Goal: Task Accomplishment & Management: Manage account settings

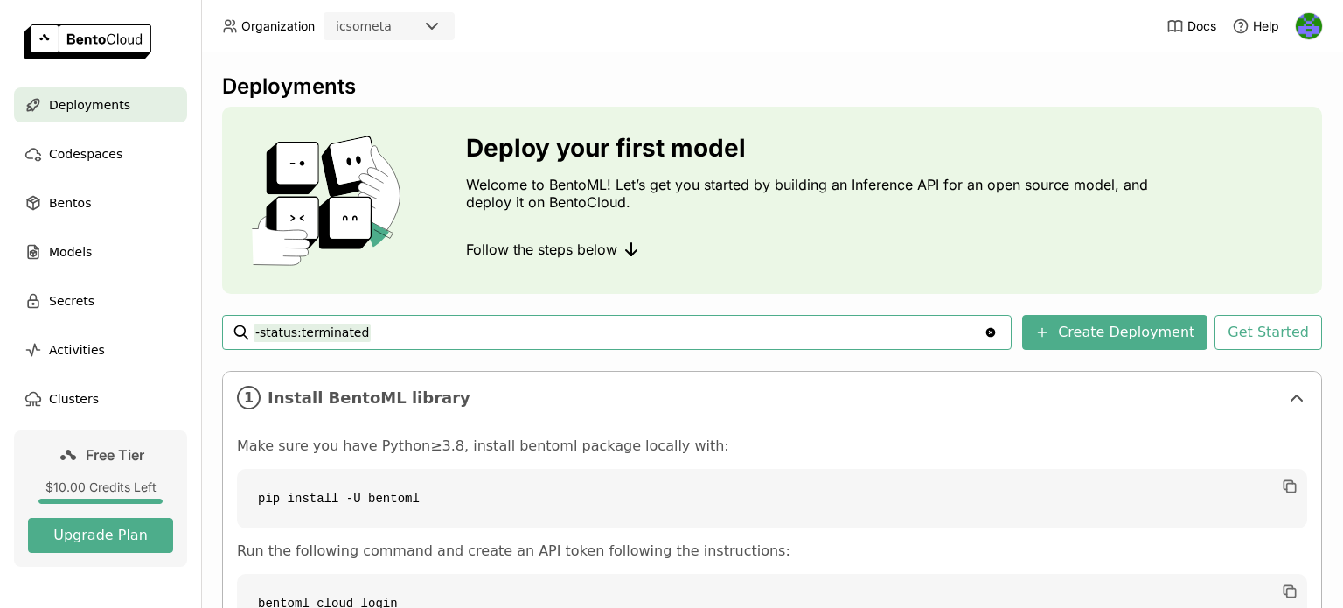
click at [1306, 21] on img at bounding box center [1309, 26] width 26 height 26
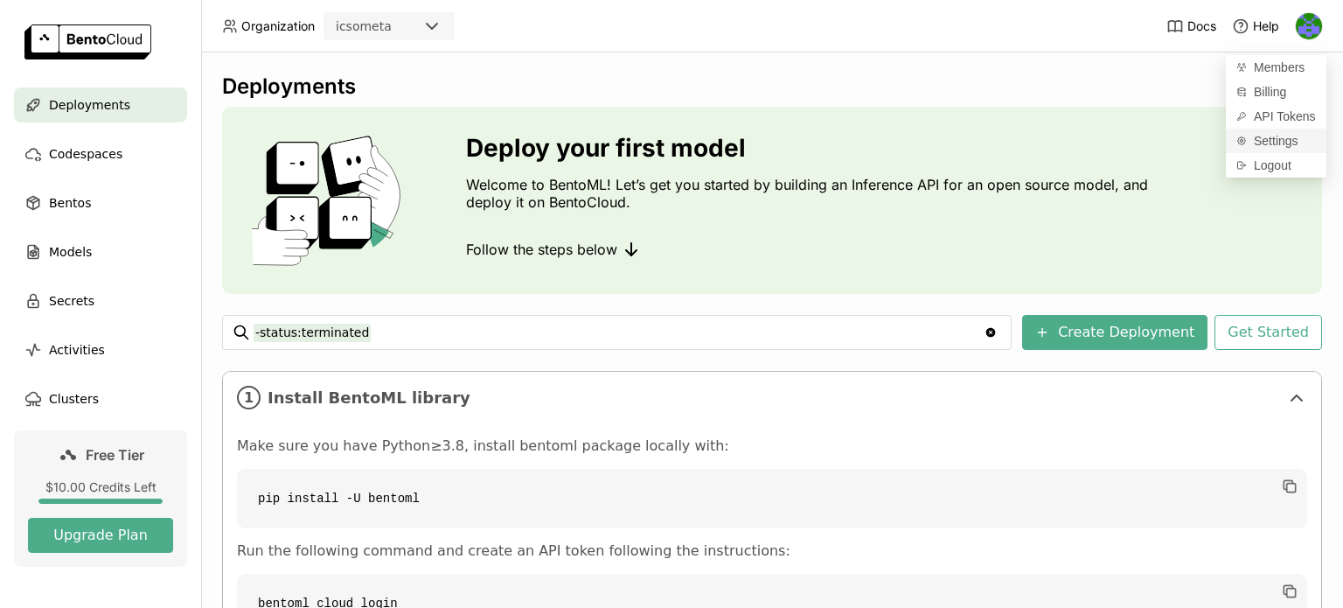
click at [1263, 136] on span "Settings" at bounding box center [1276, 141] width 45 height 16
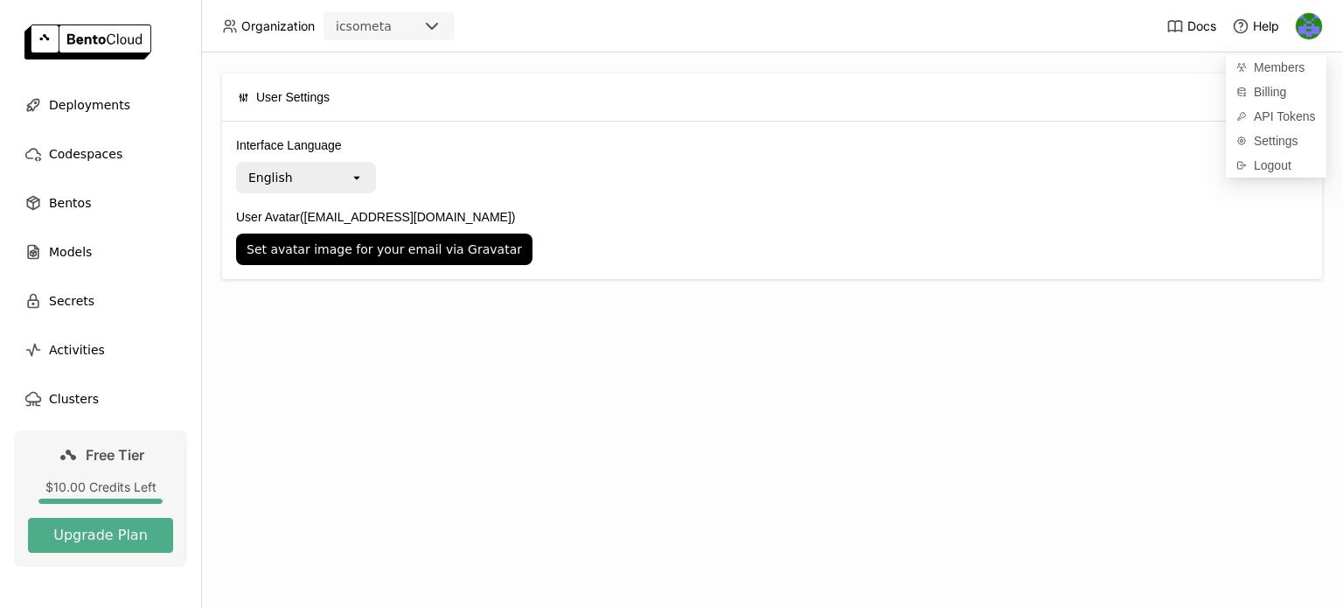
drag, startPoint x: 1166, startPoint y: 309, endPoint x: 1196, endPoint y: 290, distance: 34.9
click at [1166, 309] on div "User Settings Interface Language English open User Avatar (icsometa2024@gmail.c…" at bounding box center [772, 329] width 1142 height 555
click at [1310, 29] on img at bounding box center [1309, 26] width 26 height 26
click at [1268, 139] on span "Settings" at bounding box center [1276, 141] width 45 height 16
click at [361, 174] on icon "open" at bounding box center [357, 177] width 14 height 14
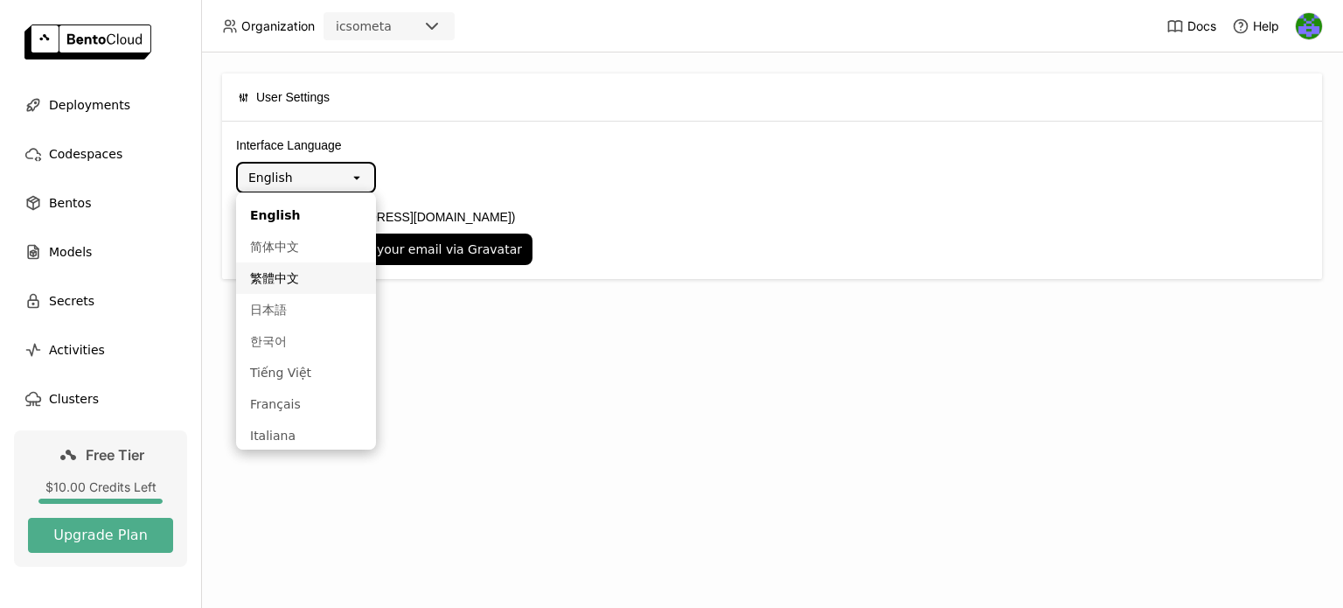
click at [771, 257] on div "Set avatar image for your email via Gravatar" at bounding box center [772, 248] width 1072 height 31
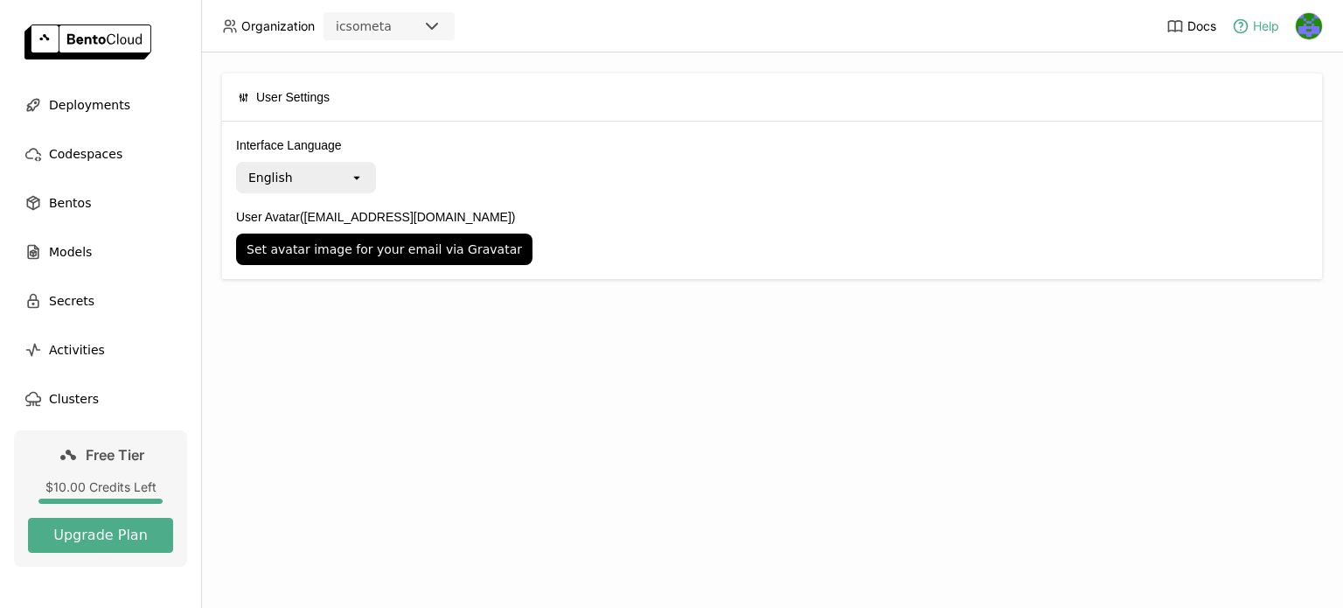
click at [1261, 30] on span "Help" at bounding box center [1266, 26] width 26 height 16
click at [1315, 27] on img at bounding box center [1309, 26] width 26 height 26
click at [1272, 160] on span "Logout" at bounding box center [1273, 165] width 38 height 16
click at [435, 24] on icon at bounding box center [432, 26] width 10 height 5
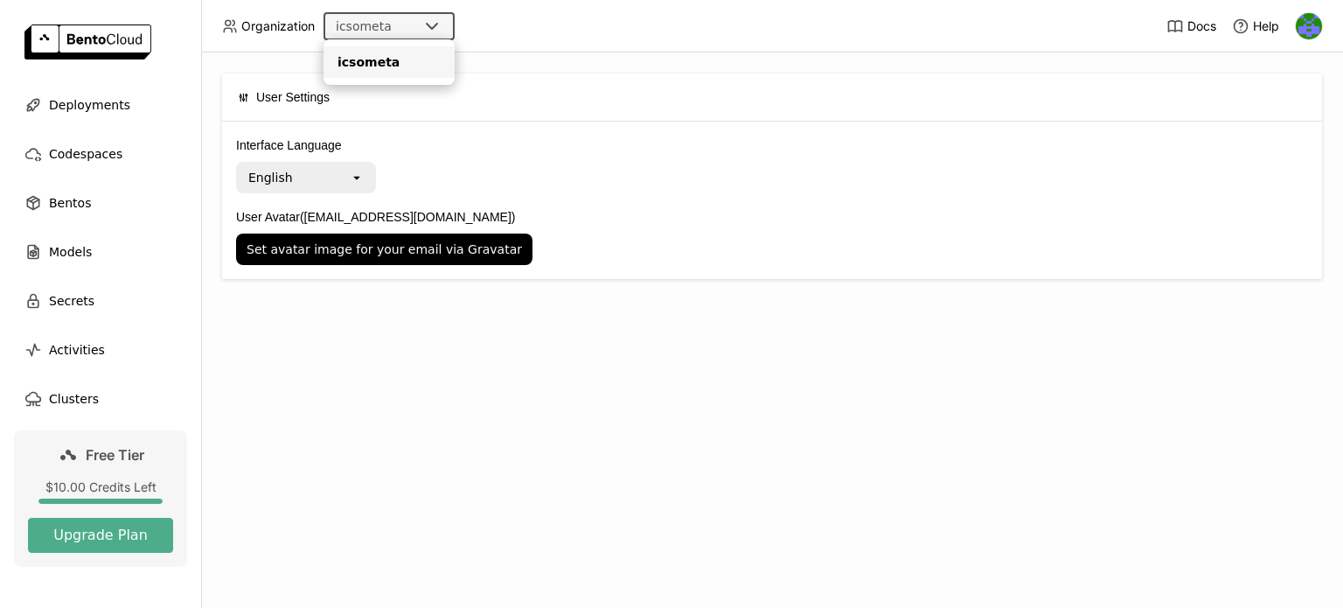
click at [431, 24] on icon at bounding box center [431, 26] width 21 height 21
click at [963, 328] on div "User Settings Interface Language English open User Avatar (icsometa2024@gmail.c…" at bounding box center [772, 329] width 1142 height 555
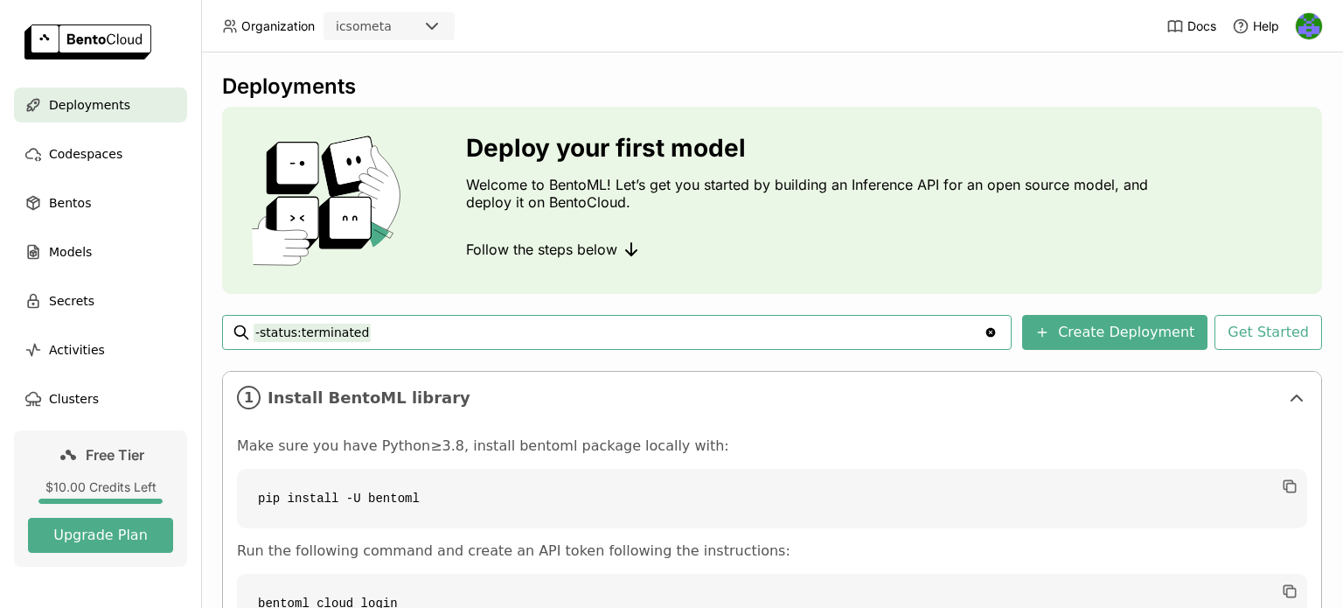
click at [1309, 21] on img at bounding box center [1309, 26] width 26 height 26
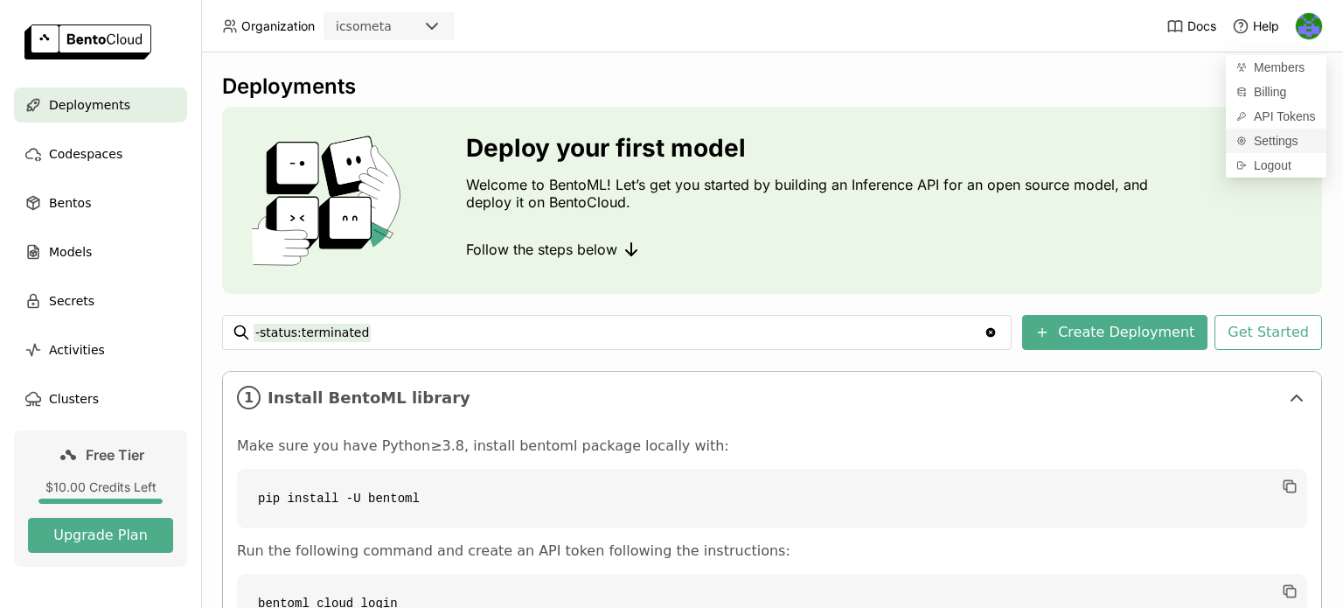
click at [1268, 142] on span "Settings" at bounding box center [1276, 141] width 45 height 16
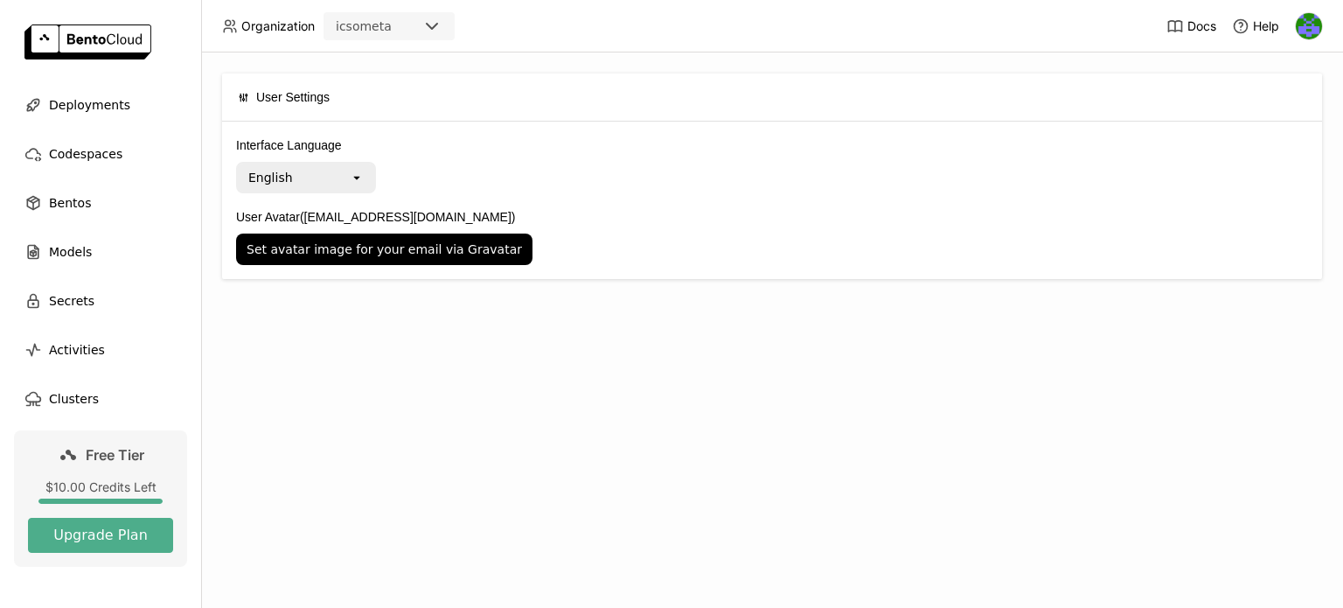
click at [1066, 338] on div "User Settings Interface Language English open User Avatar ([EMAIL_ADDRESS][DOMA…" at bounding box center [772, 329] width 1142 height 555
click at [1305, 22] on img at bounding box center [1309, 26] width 26 height 26
click at [1098, 342] on div "User Settings Interface Language English open User Avatar ([EMAIL_ADDRESS][DOMA…" at bounding box center [772, 329] width 1142 height 555
click at [1304, 21] on img at bounding box center [1309, 26] width 26 height 26
click at [1255, 163] on span "Logout" at bounding box center [1273, 165] width 38 height 16
